Goal: Navigation & Orientation: Understand site structure

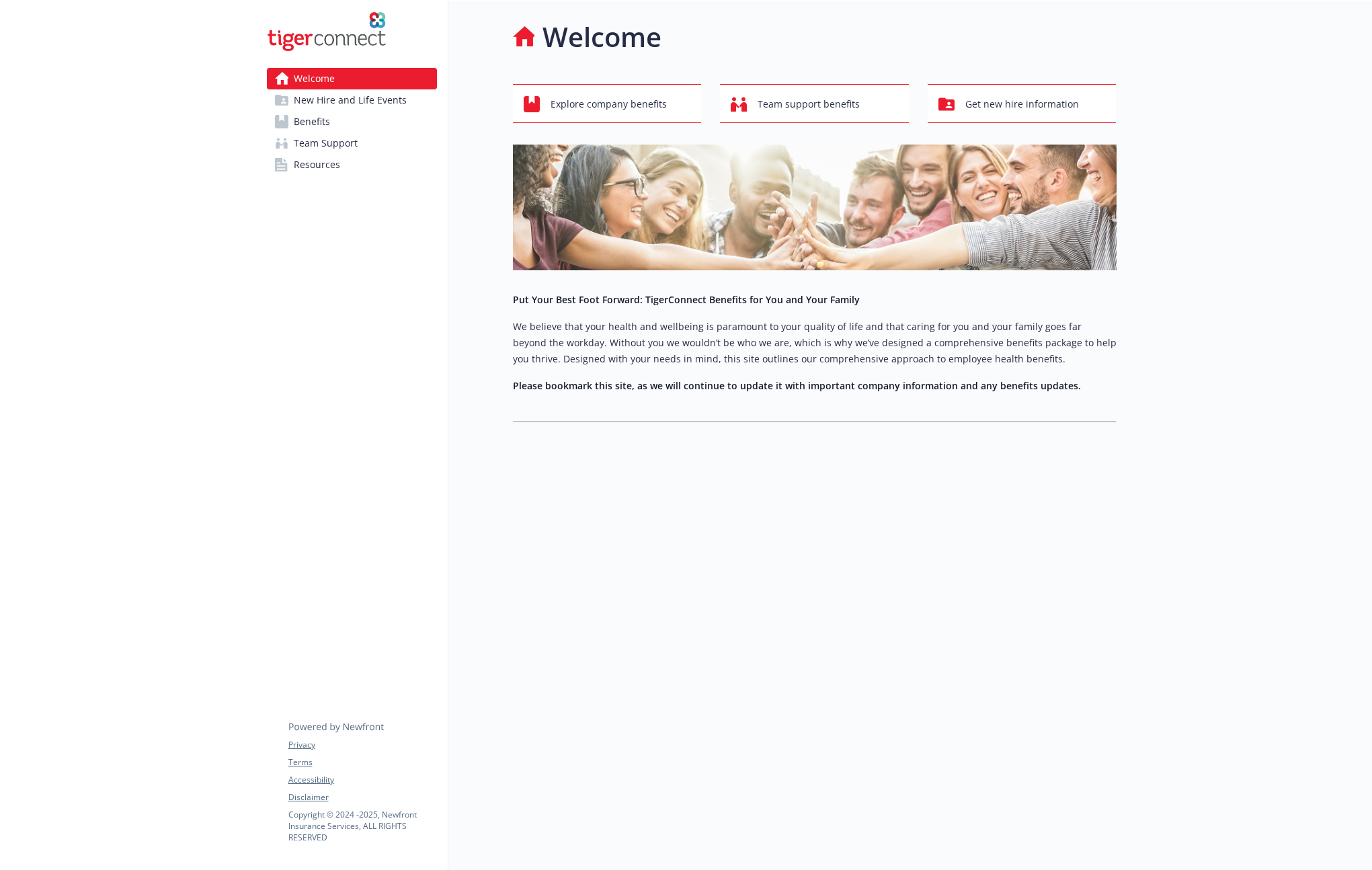
click at [315, 103] on span "New Hire and Life Events" at bounding box center [350, 100] width 113 height 21
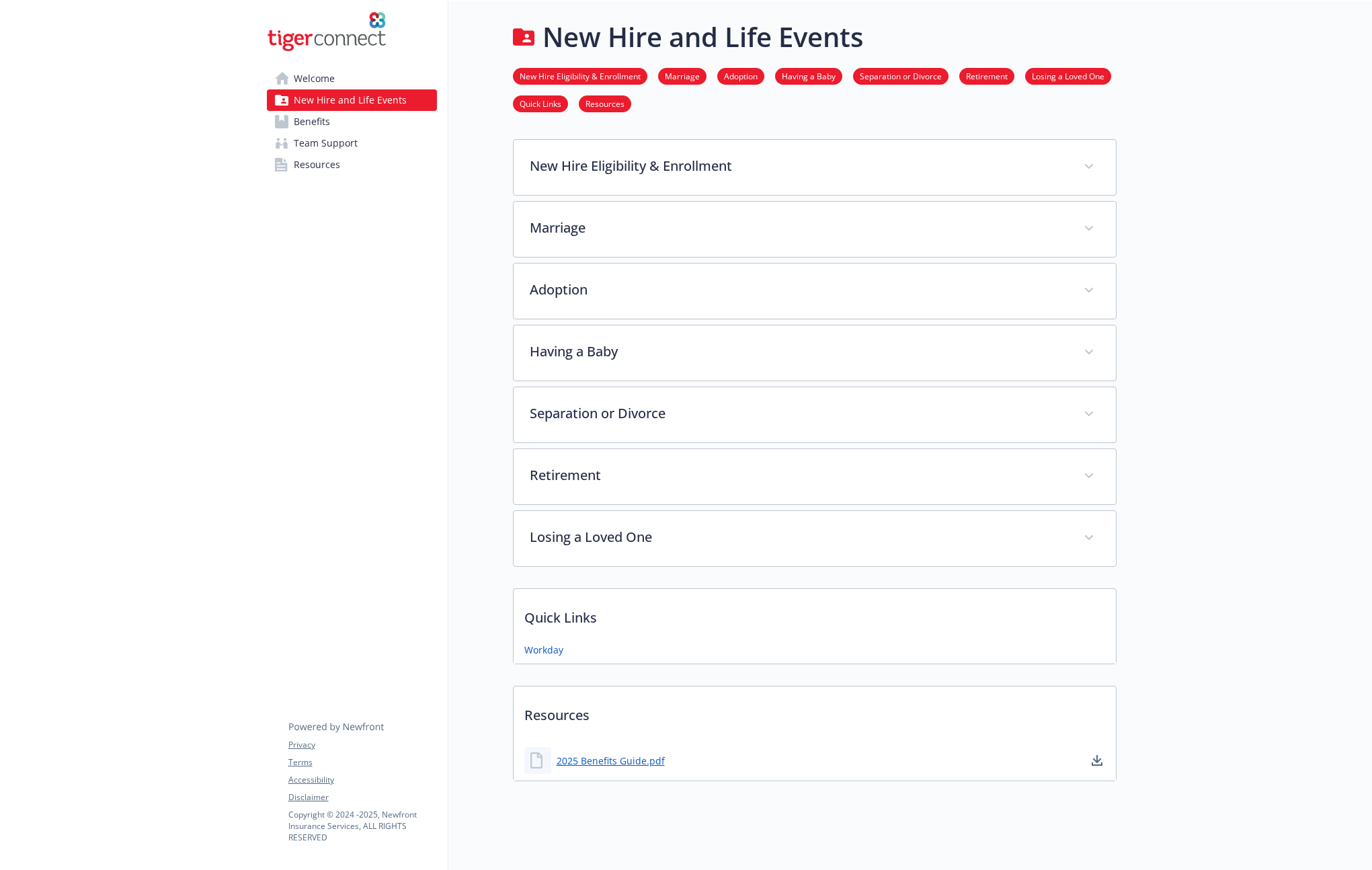
click at [312, 123] on span "Benefits" at bounding box center [312, 121] width 37 height 21
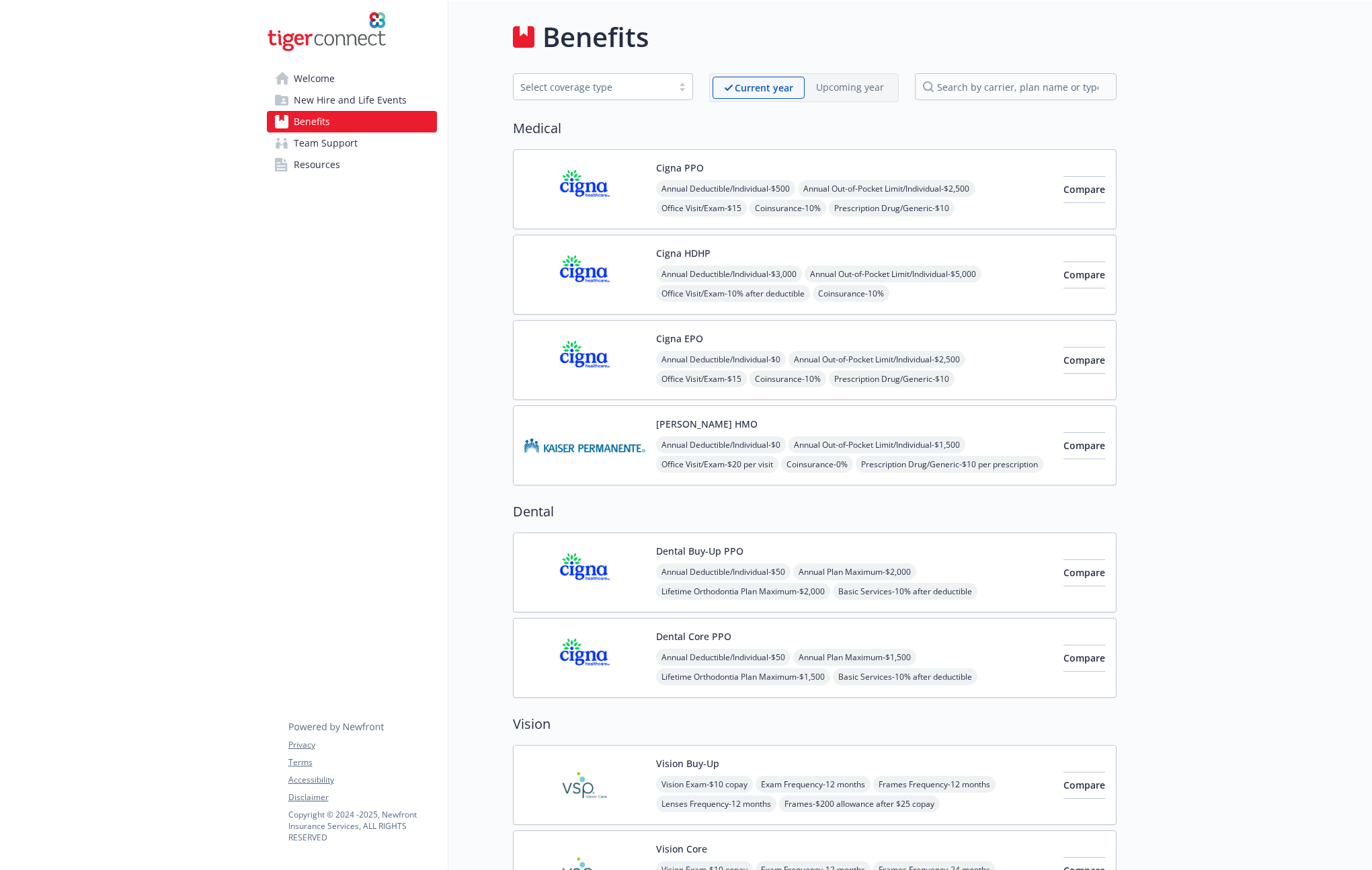
click at [320, 141] on span "Team Support" at bounding box center [326, 143] width 64 height 21
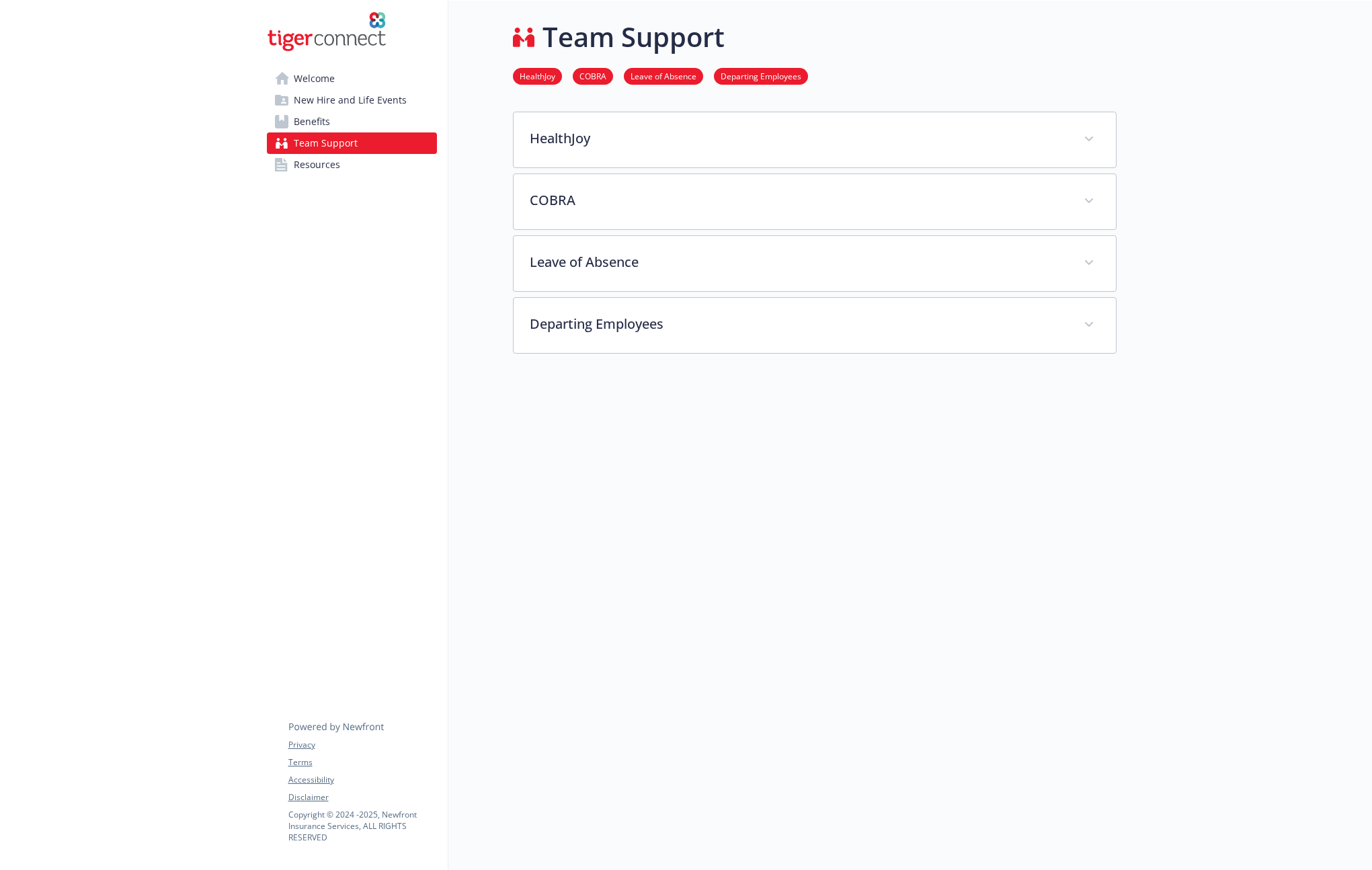
click at [324, 164] on span "Resources" at bounding box center [317, 164] width 47 height 21
